Goal: Task Accomplishment & Management: Manage account settings

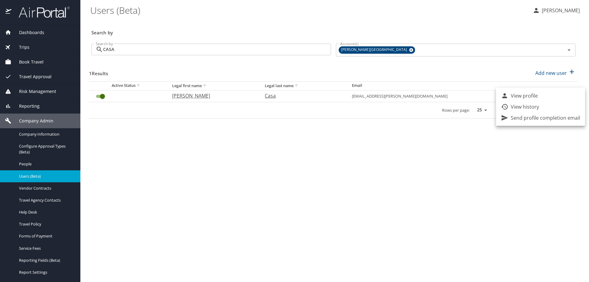
click at [480, 164] on div at bounding box center [294, 141] width 589 height 282
click at [558, 94] on icon "User Search Table" at bounding box center [561, 94] width 7 height 7
click at [530, 98] on p "View profile" at bounding box center [524, 95] width 27 height 7
select select "US"
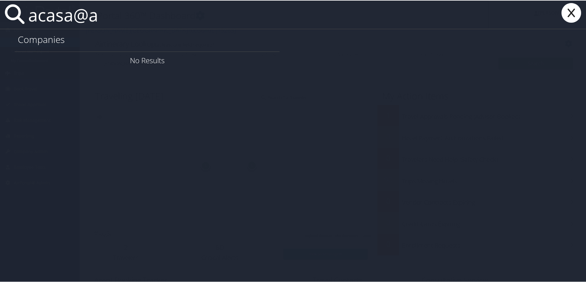
type input "acasa@"
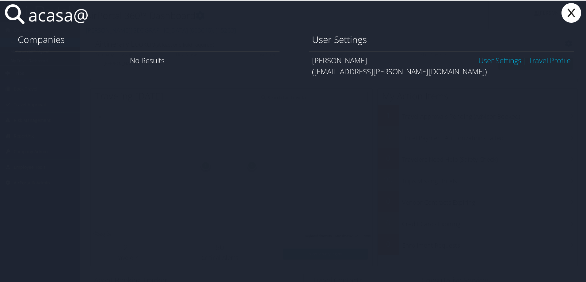
click at [479, 61] on link "User Settings" at bounding box center [500, 60] width 43 height 10
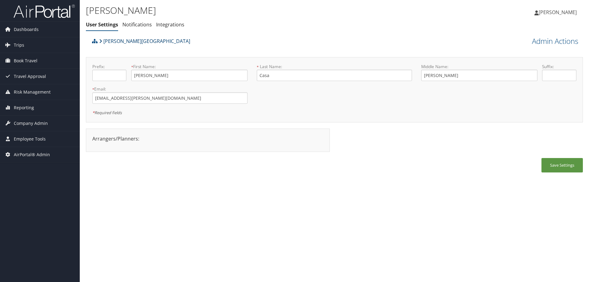
click at [124, 38] on link "[PERSON_NAME][GEOGRAPHIC_DATA]" at bounding box center [144, 41] width 91 height 12
click at [30, 75] on span "Travel Approval" at bounding box center [30, 76] width 32 height 15
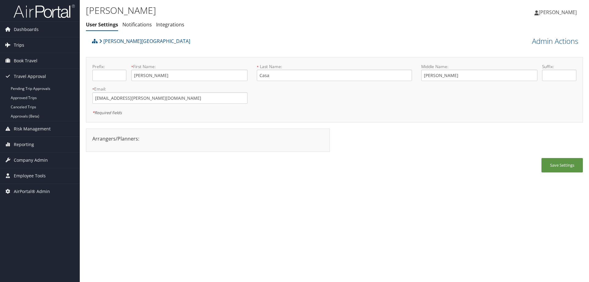
click at [22, 46] on span "Trips" at bounding box center [19, 44] width 10 height 15
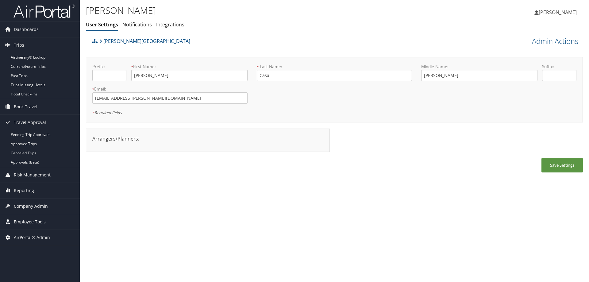
click at [39, 220] on span "Employee Tools" at bounding box center [30, 221] width 32 height 15
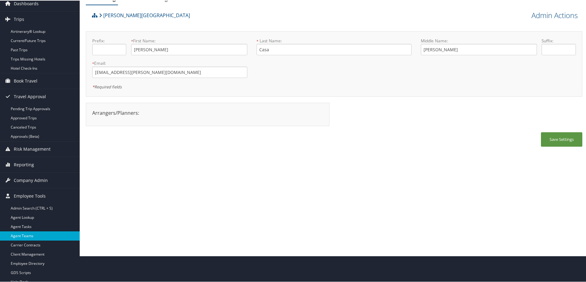
scroll to position [16, 0]
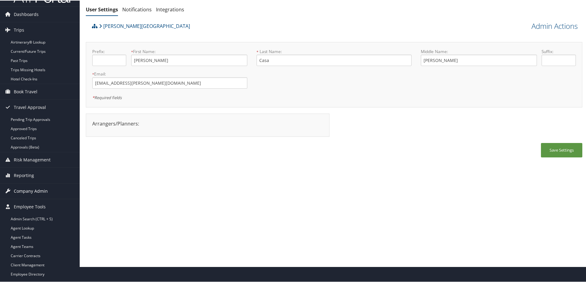
click at [29, 187] on span "Company Admin" at bounding box center [31, 190] width 34 height 15
click at [35, 229] on link "Users (Beta)" at bounding box center [40, 230] width 80 height 9
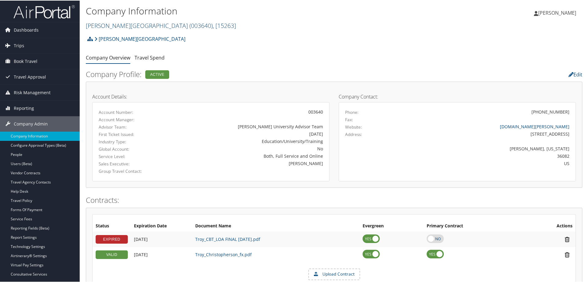
click at [106, 25] on link "[PERSON_NAME][GEOGRAPHIC_DATA] ( 003640 ) , [ 15263 ]" at bounding box center [161, 25] width 150 height 8
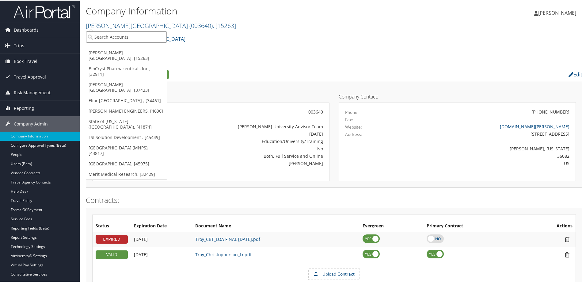
click at [102, 40] on input "search" at bounding box center [126, 36] width 81 height 11
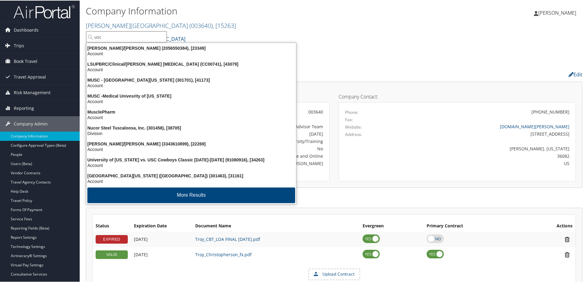
type input "usc"
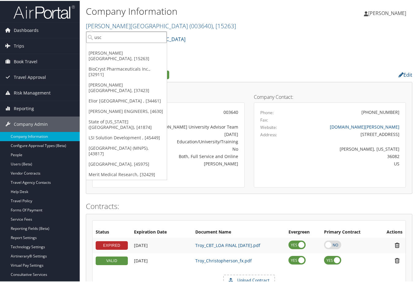
click at [107, 37] on input "usc" at bounding box center [126, 36] width 81 height 11
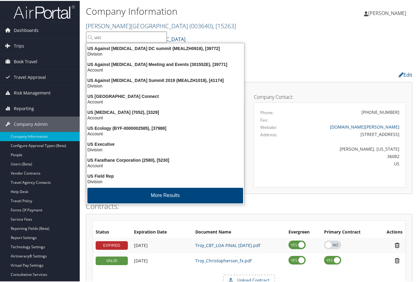
type input "usc"
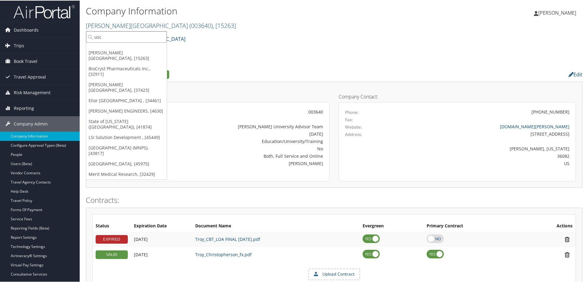
click at [106, 36] on input "usc" at bounding box center [126, 36] width 81 height 11
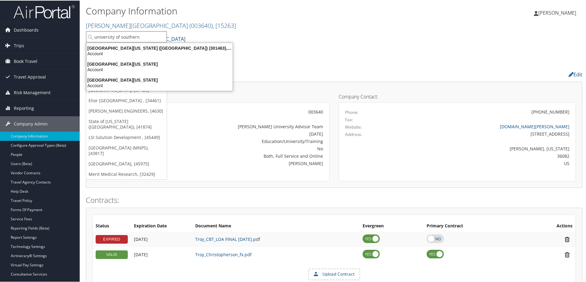
type input "university of southern"
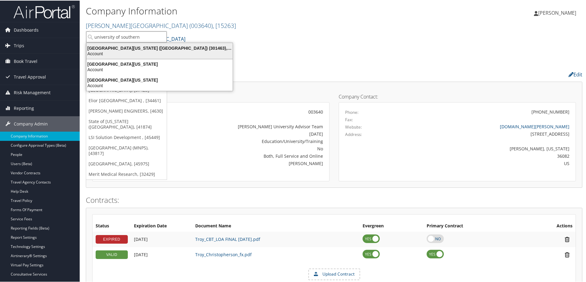
click at [110, 50] on div "University of Southern California (USC) (301463), [31161]" at bounding box center [160, 48] width 154 height 6
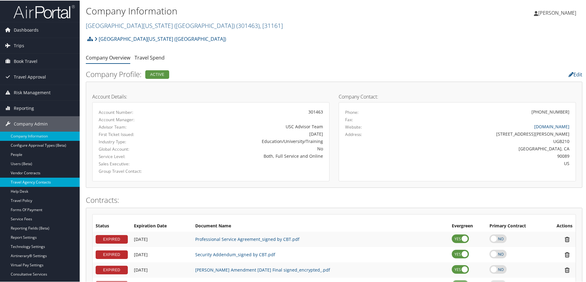
click at [55, 178] on link "Travel Agency Contacts" at bounding box center [40, 181] width 80 height 9
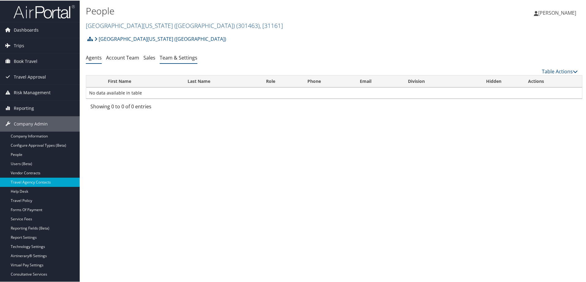
click at [189, 55] on link "Team & Settings" at bounding box center [179, 57] width 38 height 7
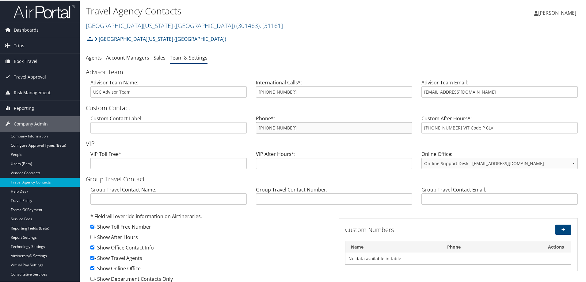
drag, startPoint x: 308, startPoint y: 127, endPoint x: 234, endPoint y: 114, distance: 75.0
click at [234, 114] on div "Custom Contact Label: Phone*: [PHONE_NUMBER] Custom After Hours*: [PHONE_NUMBER…" at bounding box center [334, 126] width 497 height 24
drag, startPoint x: 277, startPoint y: 120, endPoint x: 252, endPoint y: 103, distance: 30.5
click at [252, 103] on h3 "Custom Contact" at bounding box center [334, 107] width 497 height 9
drag, startPoint x: 297, startPoint y: 123, endPoint x: 244, endPoint y: 120, distance: 53.2
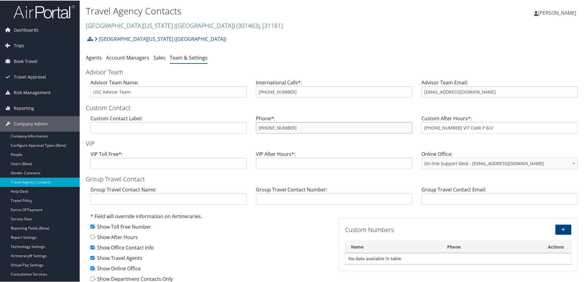
click at [244, 120] on div "Custom Contact Label: Phone*: [PHONE_NUMBER] Custom After Hours*: [PHONE_NUMBER…" at bounding box center [334, 126] width 497 height 24
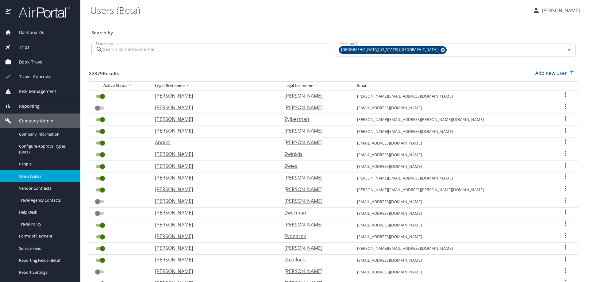
click at [157, 28] on h3 "Search by" at bounding box center [333, 30] width 484 height 11
drag, startPoint x: 136, startPoint y: 54, endPoint x: 135, endPoint y: 46, distance: 8.0
click at [136, 50] on input "Search by" at bounding box center [217, 50] width 228 height 12
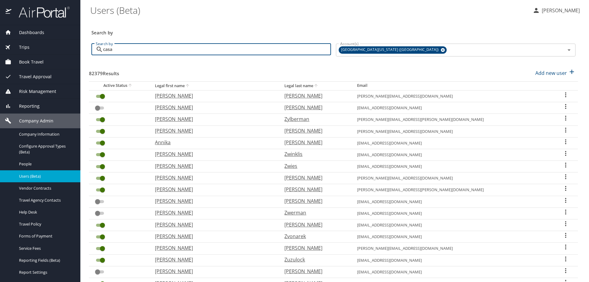
type input "casa"
checkbox input "true"
checkbox input "false"
checkbox input "true"
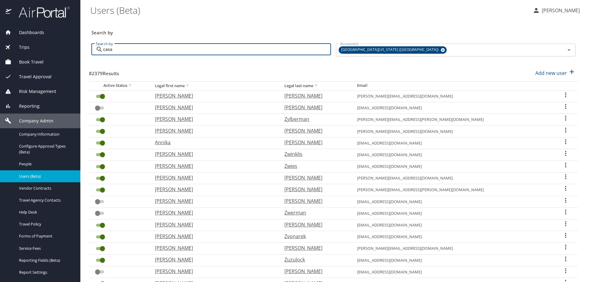
checkbox input "true"
checkbox input "false"
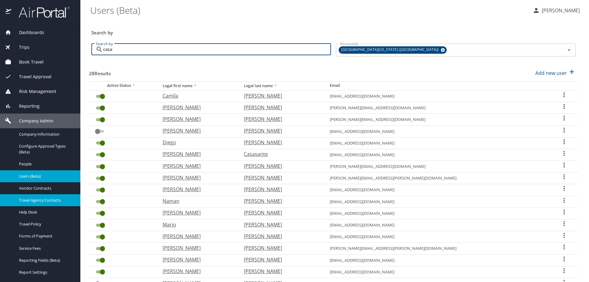
click at [40, 203] on span "Travel Agency Contacts" at bounding box center [46, 200] width 54 height 6
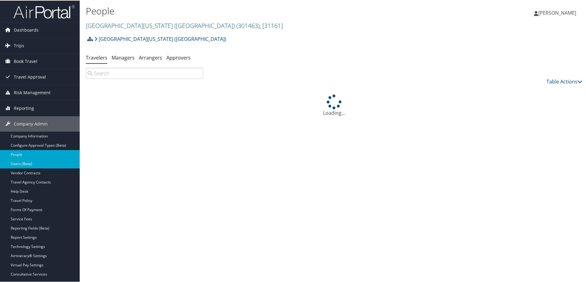
click at [39, 165] on link "Users (Beta)" at bounding box center [40, 163] width 80 height 9
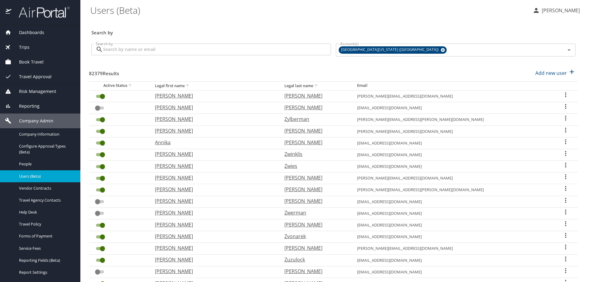
click at [41, 179] on div "Users (Beta)" at bounding box center [40, 176] width 71 height 7
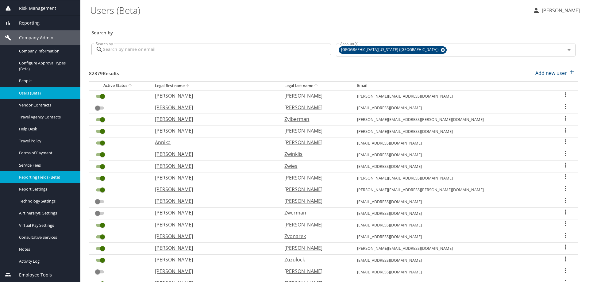
scroll to position [52, 0]
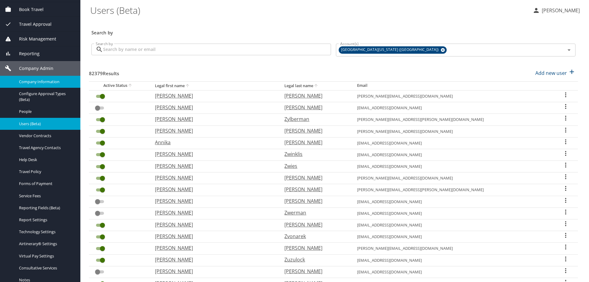
click at [39, 81] on span "Company Information" at bounding box center [46, 82] width 54 height 6
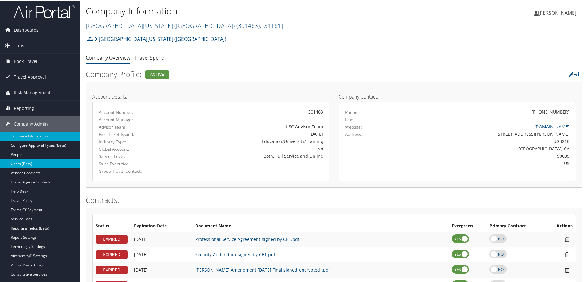
click at [24, 163] on link "Users (Beta)" at bounding box center [40, 163] width 80 height 9
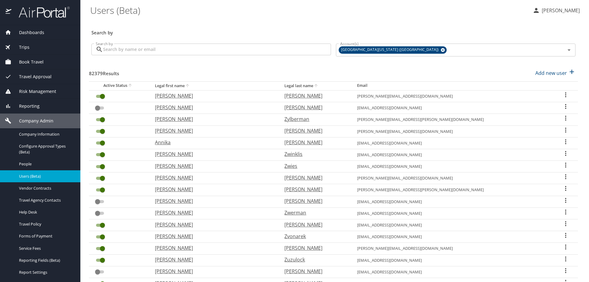
click at [47, 64] on div "Book Travel" at bounding box center [40, 62] width 71 height 7
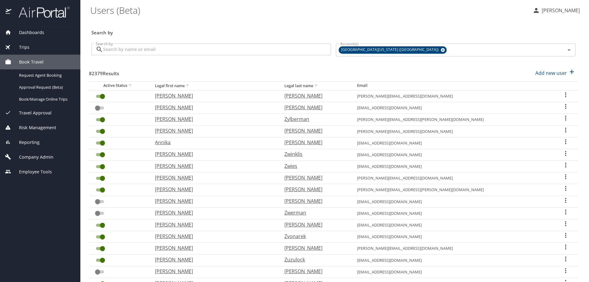
click at [43, 111] on span "Travel Approval" at bounding box center [31, 113] width 40 height 7
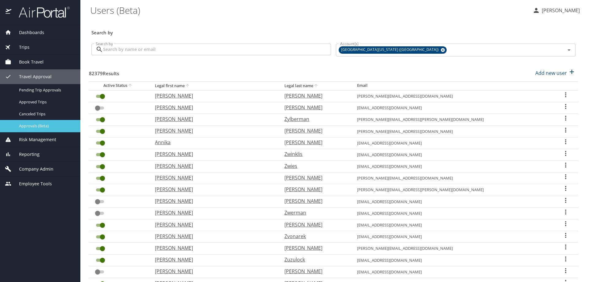
click at [43, 124] on span "Approvals (Beta)" at bounding box center [46, 126] width 54 height 6
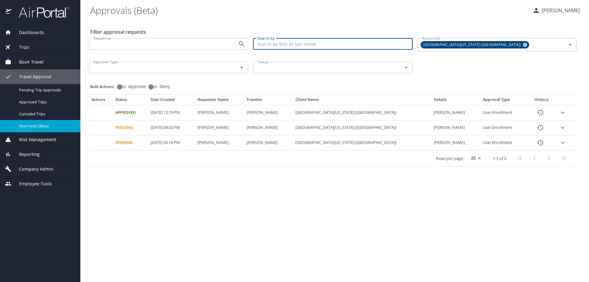
click at [286, 44] on input "Search by" at bounding box center [332, 44] width 159 height 12
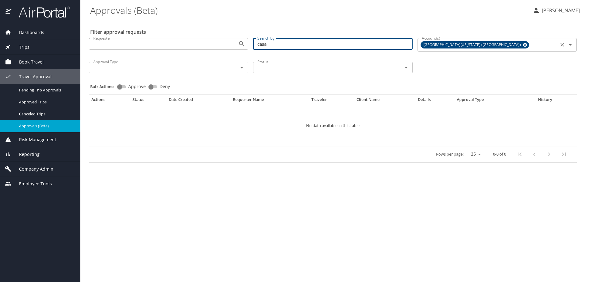
click at [523, 44] on icon at bounding box center [525, 45] width 4 height 4
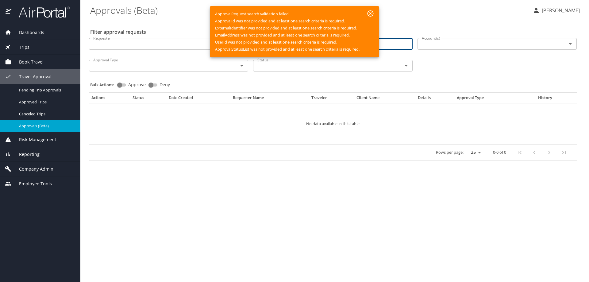
type input "casa"
click at [442, 72] on div "Requester Requester Search by casa Search by Account(s) Account(s) Approval Typ…" at bounding box center [332, 54] width 493 height 42
click at [370, 15] on icon "button" at bounding box center [370, 13] width 7 height 7
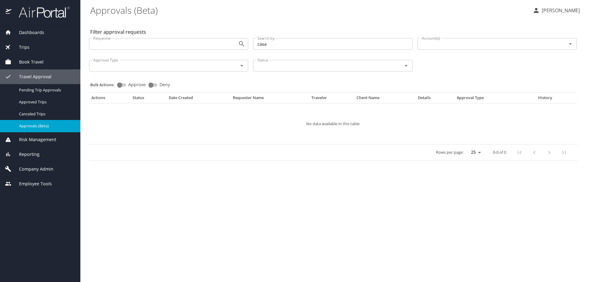
click at [282, 45] on input "casa" at bounding box center [332, 44] width 159 height 12
click at [513, 46] on input "Account(s)" at bounding box center [487, 44] width 137 height 8
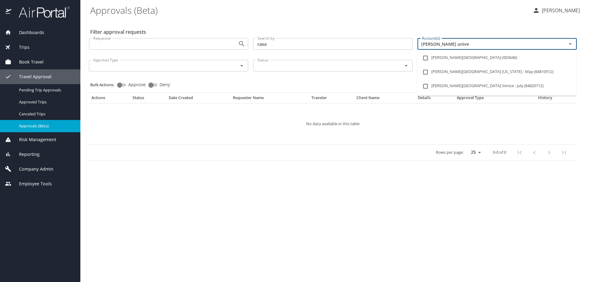
type input "[PERSON_NAME] univer"
click at [428, 59] on input "checkbox" at bounding box center [426, 58] width 12 height 12
checkbox input "true"
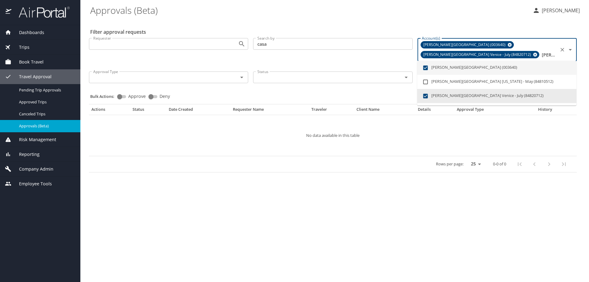
click at [537, 51] on icon at bounding box center [535, 54] width 5 height 7
checkbox input "false"
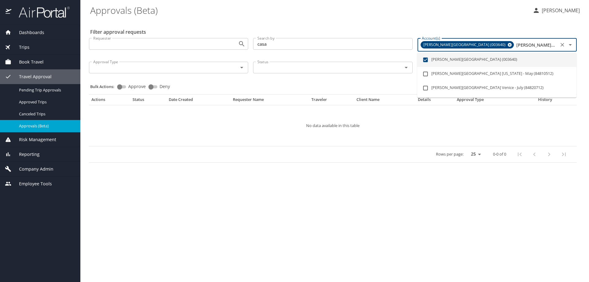
type input "[PERSON_NAME] univer"
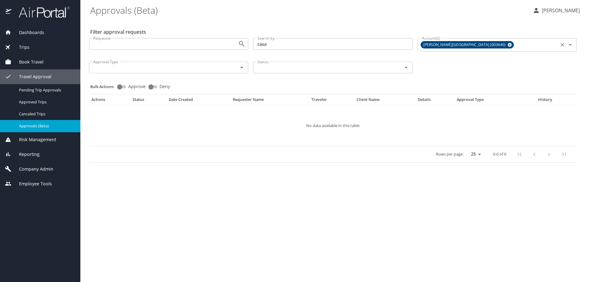
click at [211, 225] on main "Approvals (Beta) [PERSON_NAME] Filter approval requests Requester Requester Sea…" at bounding box center [334, 141] width 509 height 282
click at [38, 167] on span "Company Admin" at bounding box center [32, 169] width 42 height 7
